Goal: Find specific page/section: Find specific page/section

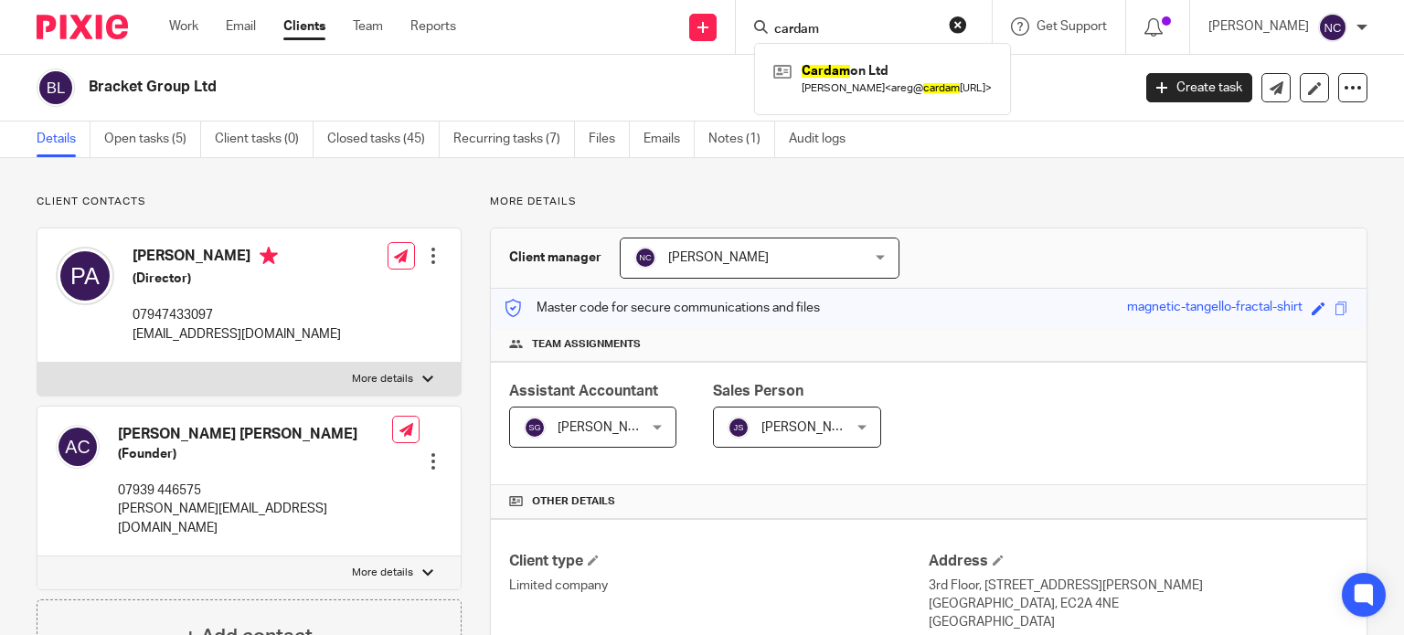
scroll to position [459, 0]
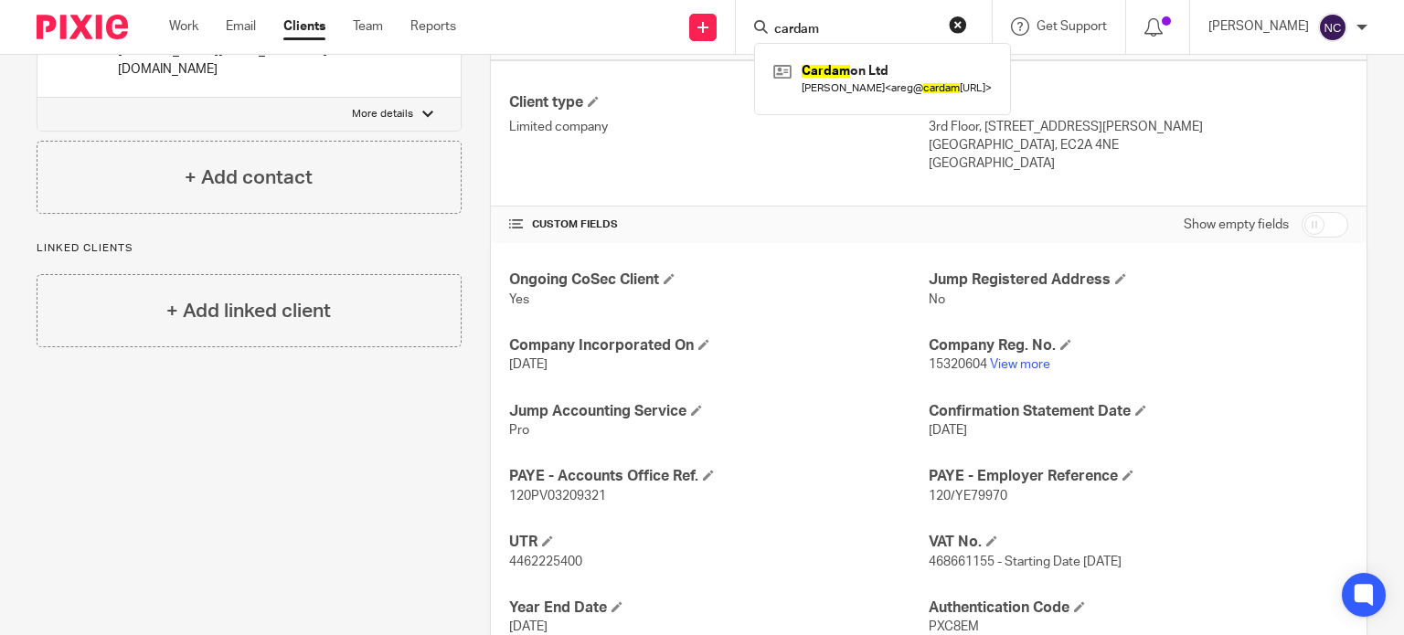
click at [856, 69] on link at bounding box center [883, 79] width 228 height 42
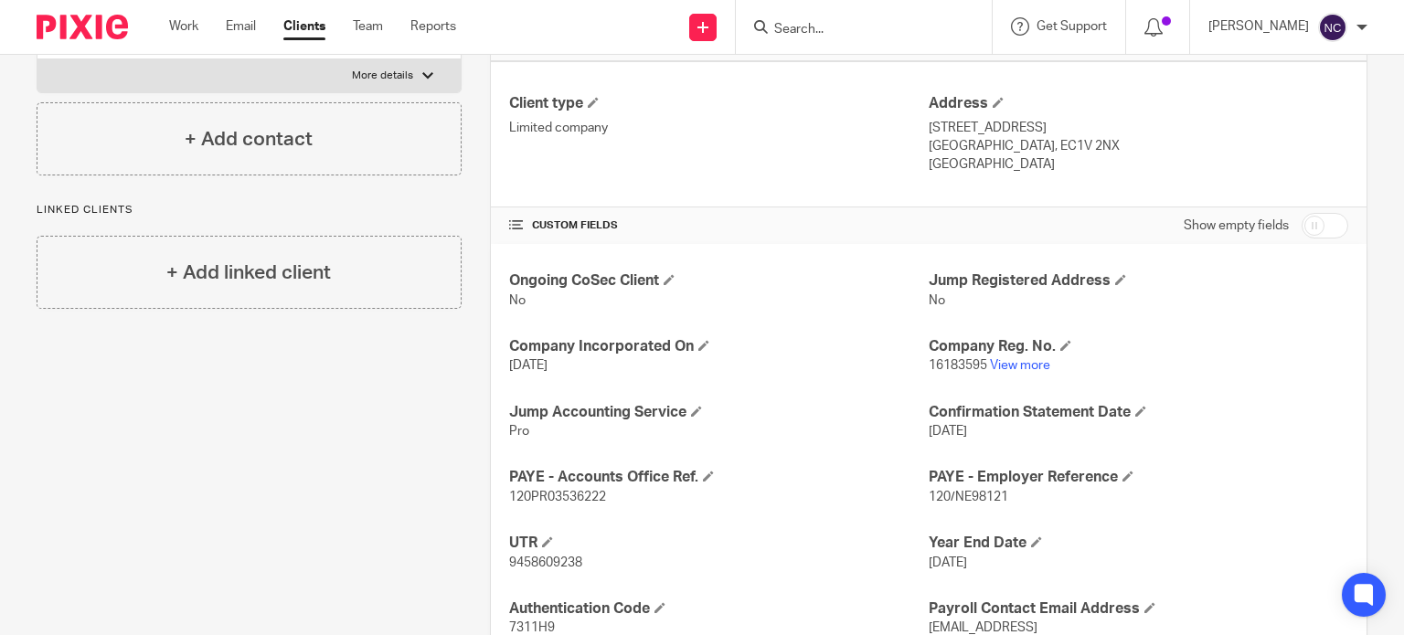
scroll to position [589, 0]
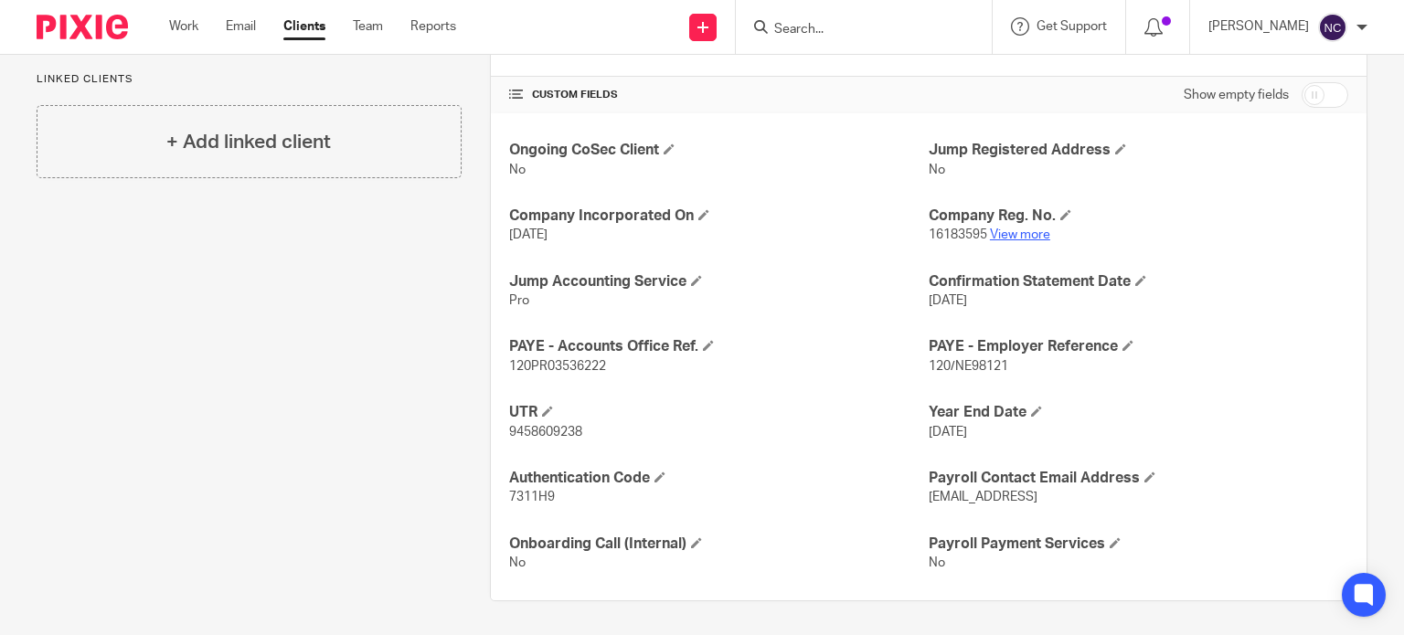
click at [1001, 237] on link "View more" at bounding box center [1020, 235] width 60 height 13
click at [106, 354] on div "Pinned note Main point of contact: Areg Payroll contact: Areg Start date: 1st M…" at bounding box center [234, 104] width 453 height 996
paste input "J & G ELECTRICAL SERVICES LIMITED"
click at [792, 27] on input "Search" at bounding box center [855, 30] width 165 height 16
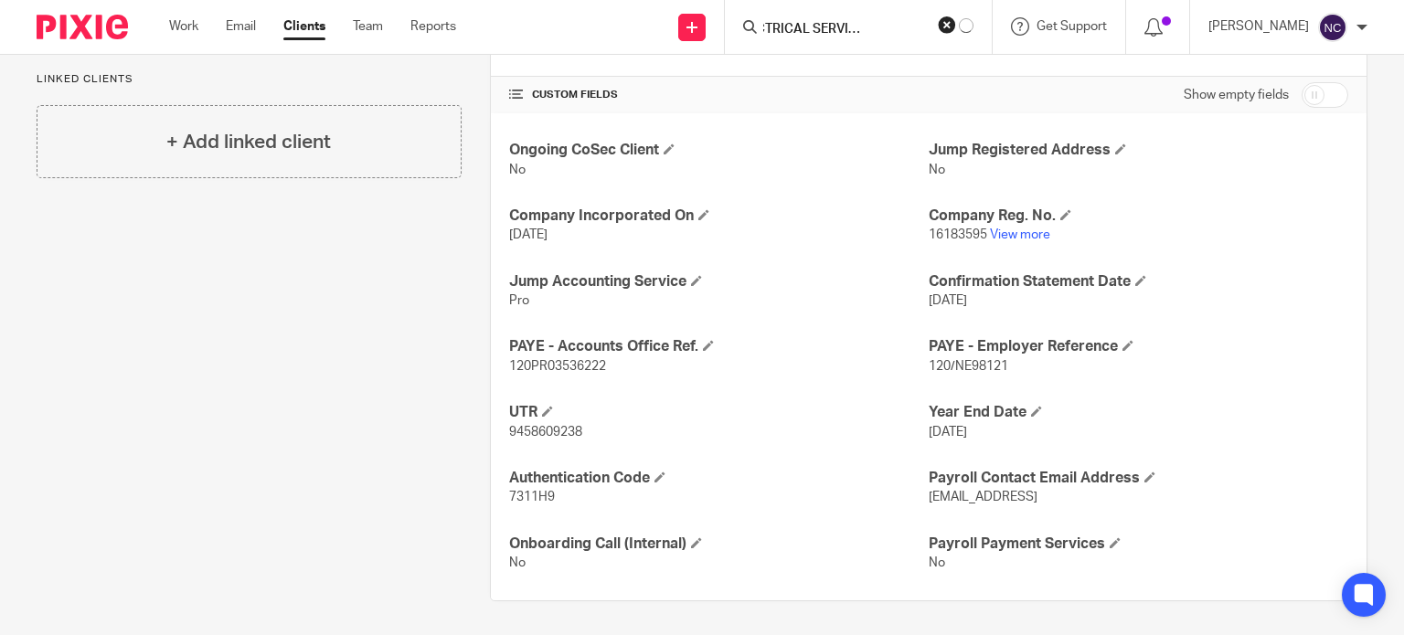
click at [774, 28] on input "J & G ELECTRICAL SERVICES LIMITED" at bounding box center [844, 30] width 165 height 16
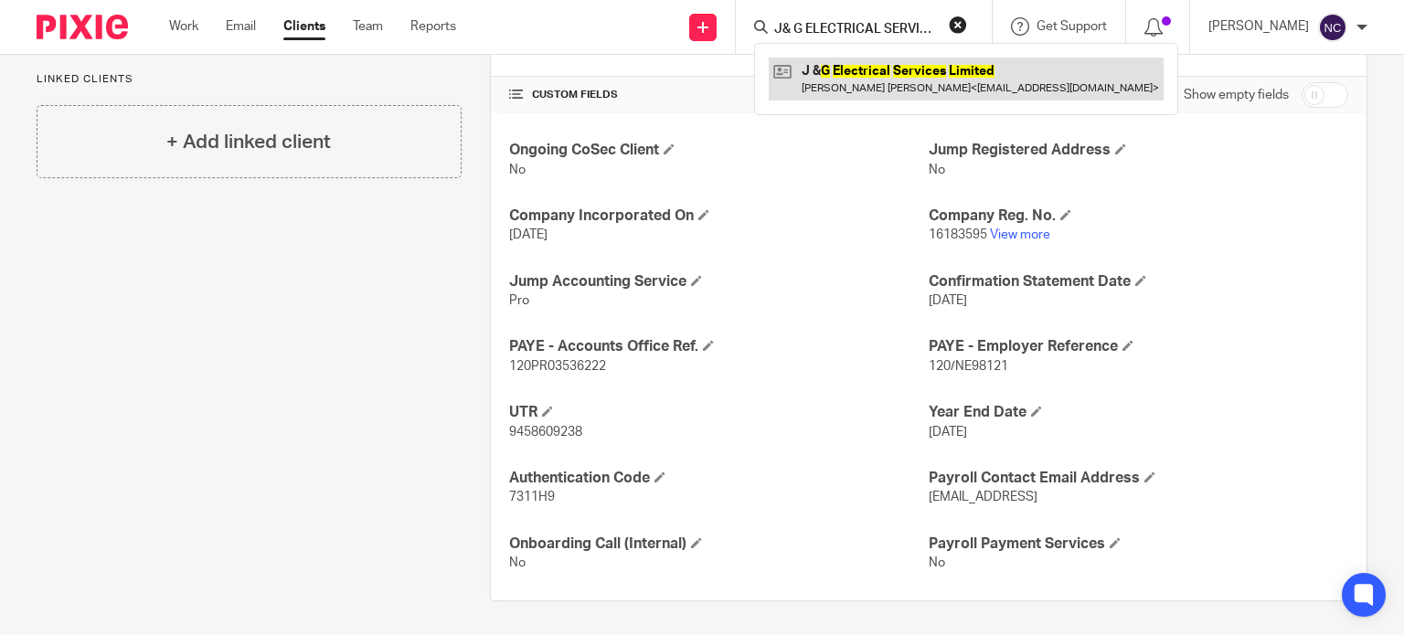
type input "J& G ELECTRICAL SERVICES LIMITED"
click at [836, 67] on link at bounding box center [966, 79] width 395 height 42
click at [841, 75] on link at bounding box center [966, 79] width 395 height 42
click at [849, 72] on link at bounding box center [966, 79] width 395 height 42
